Goal: Task Accomplishment & Management: Manage account settings

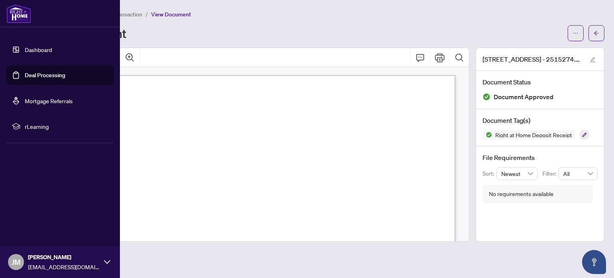
click at [25, 79] on link "Deal Processing" at bounding box center [45, 75] width 40 height 7
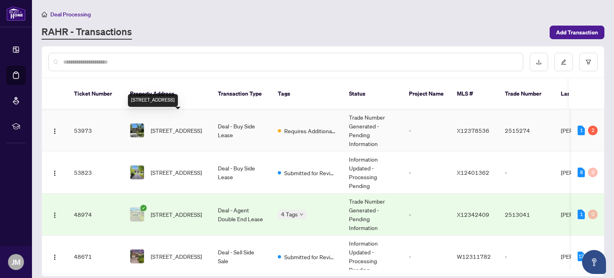
click at [176, 126] on span "[STREET_ADDRESS]" at bounding box center [176, 130] width 51 height 9
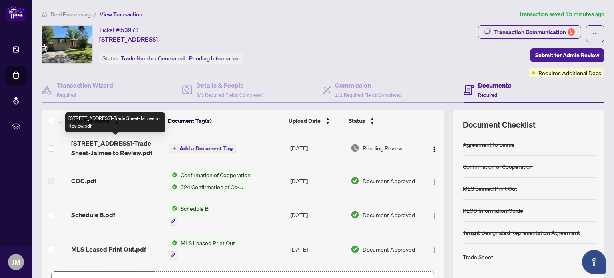
click at [134, 148] on span "[STREET_ADDRESS]-Trade Sheet-Jaimee to Review.pdf" at bounding box center [116, 147] width 91 height 19
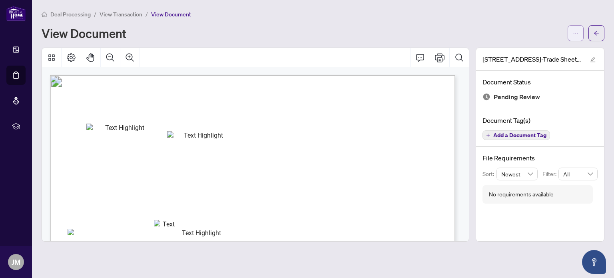
click at [571, 37] on button "button" at bounding box center [576, 33] width 16 height 16
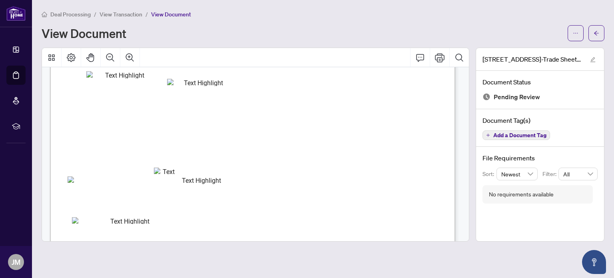
scroll to position [51, 0]
click at [572, 31] on button "button" at bounding box center [576, 33] width 16 height 16
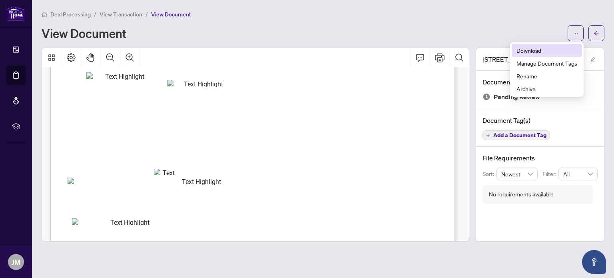
click at [526, 52] on span "Download" at bounding box center [547, 50] width 61 height 9
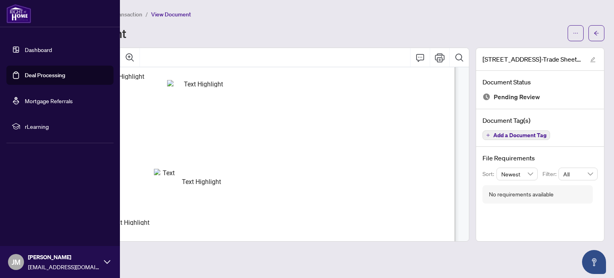
click at [42, 74] on link "Deal Processing" at bounding box center [45, 75] width 40 height 7
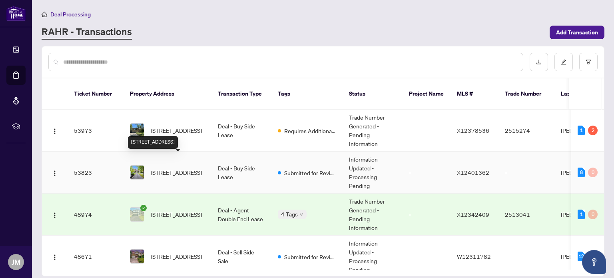
click at [190, 168] on span "[STREET_ADDRESS]" at bounding box center [176, 172] width 51 height 9
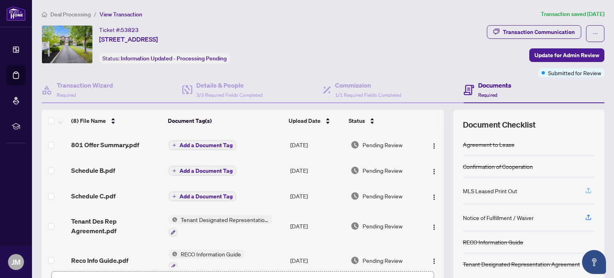
click at [586, 191] on icon "button" at bounding box center [589, 192] width 6 height 2
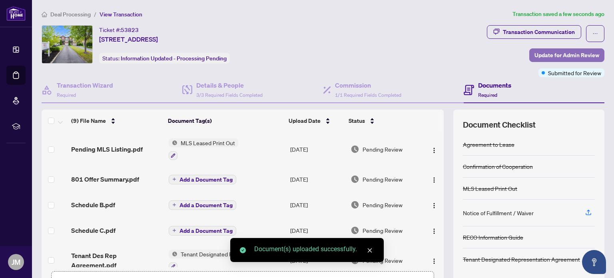
click at [541, 56] on span "Update for Admin Review" at bounding box center [567, 55] width 65 height 13
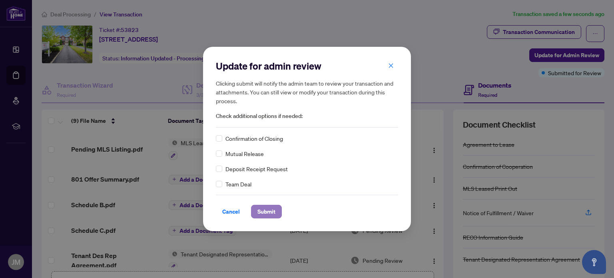
click at [264, 211] on span "Submit" at bounding box center [267, 211] width 18 height 13
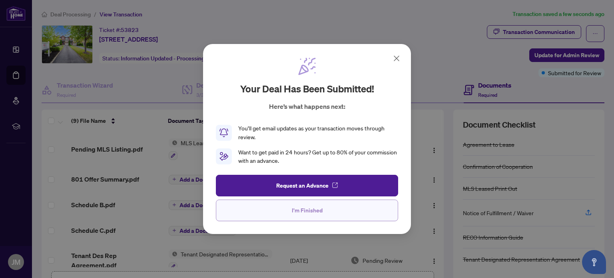
click at [306, 213] on span "I'm Finished" at bounding box center [307, 210] width 31 height 13
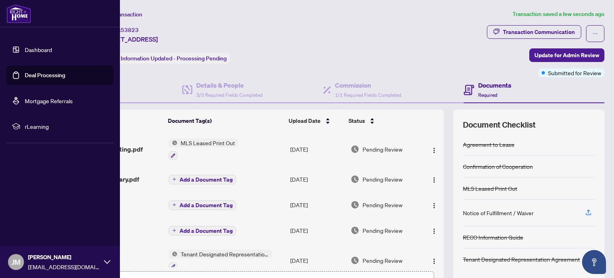
click at [25, 77] on link "Deal Processing" at bounding box center [45, 75] width 40 height 7
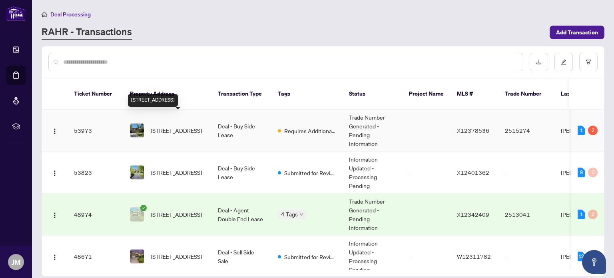
click at [183, 126] on span "[STREET_ADDRESS]" at bounding box center [176, 130] width 51 height 9
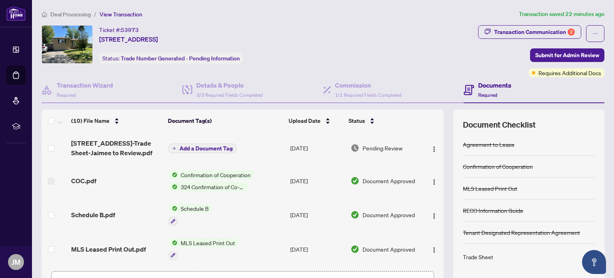
click at [191, 240] on span "MLS Leased Print Out" at bounding box center [208, 242] width 61 height 9
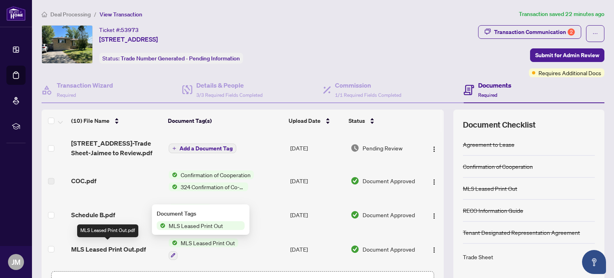
click at [130, 248] on span "MLS Leased Print Out.pdf" at bounding box center [108, 249] width 75 height 10
